Goal: Transaction & Acquisition: Purchase product/service

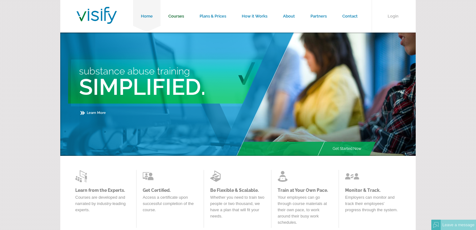
click at [179, 16] on link "Courses" at bounding box center [176, 16] width 31 height 32
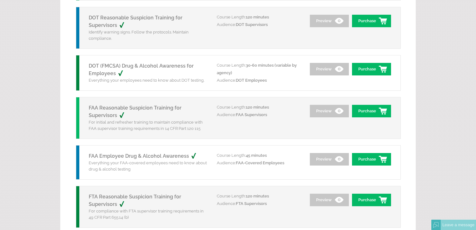
scroll to position [159, 0]
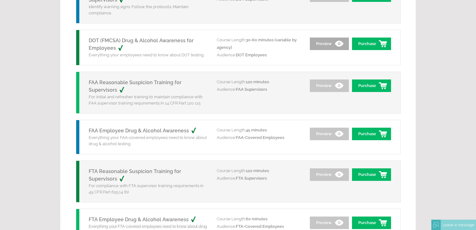
click at [328, 43] on link "Preview" at bounding box center [329, 43] width 39 height 12
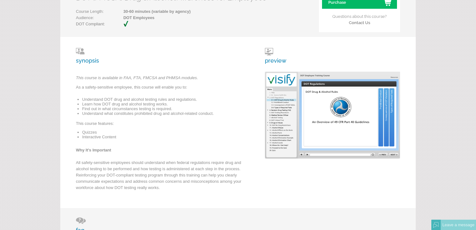
scroll to position [100, 0]
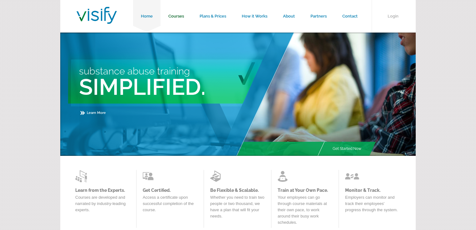
click at [180, 17] on link "Courses" at bounding box center [176, 16] width 31 height 32
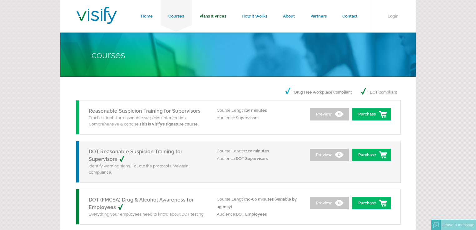
click at [222, 17] on link "Plans & Prices" at bounding box center [213, 16] width 42 height 32
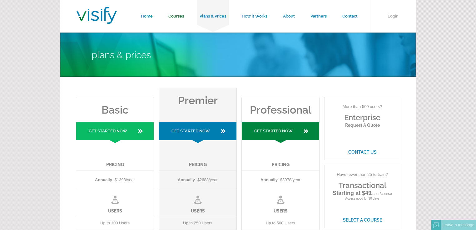
click at [179, 16] on link "Courses" at bounding box center [176, 16] width 31 height 32
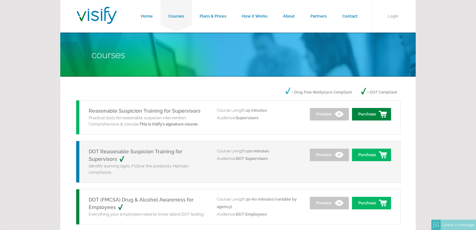
click at [370, 114] on link "Purchase" at bounding box center [371, 114] width 39 height 12
